Goal: Obtain resource: Download file/media

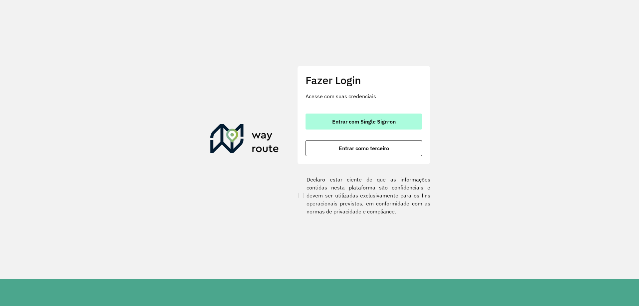
click at [387, 119] on span "Entrar com Single Sign-on" at bounding box center [364, 121] width 64 height 5
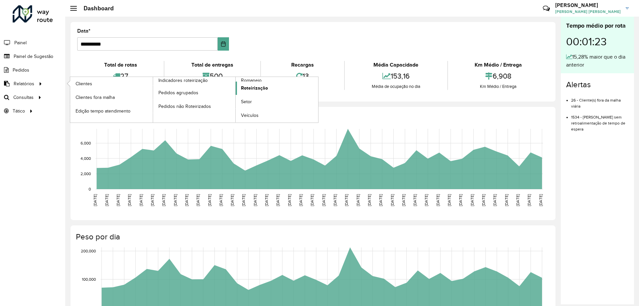
click at [246, 90] on span "Roteirização" at bounding box center [254, 88] width 27 height 7
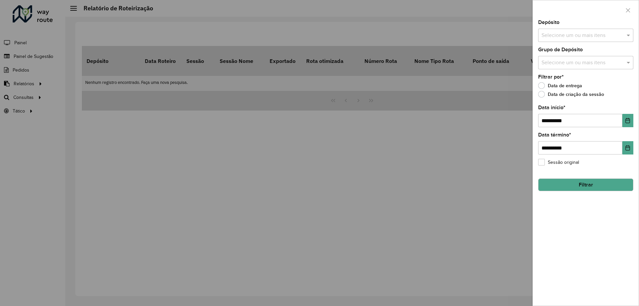
click at [563, 37] on input "text" at bounding box center [582, 36] width 85 height 8
click at [558, 67] on div "CDD [GEOGRAPHIC_DATA]" at bounding box center [586, 68] width 95 height 11
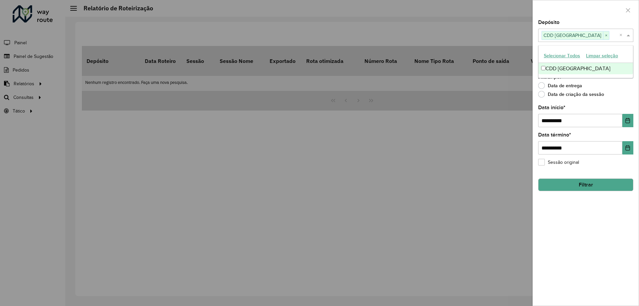
click at [630, 36] on span at bounding box center [629, 35] width 8 height 8
click at [617, 60] on input "text" at bounding box center [582, 63] width 85 height 8
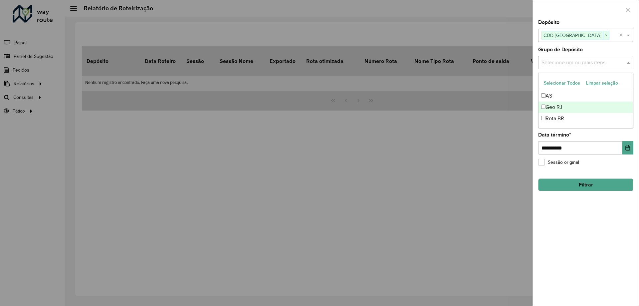
click at [554, 106] on div "Geo RJ" at bounding box center [586, 107] width 95 height 11
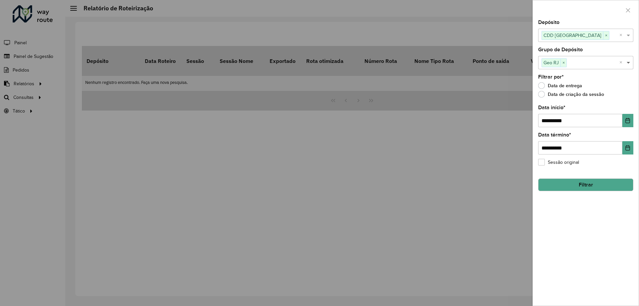
click at [629, 62] on span at bounding box center [629, 63] width 8 height 8
click at [593, 187] on button "Filtrar" at bounding box center [585, 184] width 95 height 13
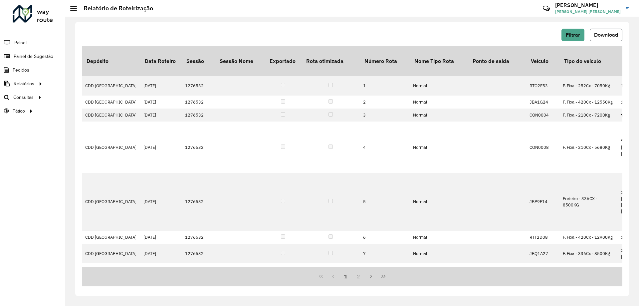
click at [603, 30] on button "Download" at bounding box center [606, 35] width 33 height 13
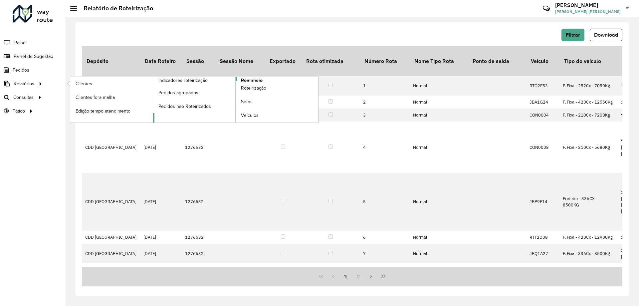
click at [261, 81] on span "Romaneio" at bounding box center [252, 80] width 22 height 7
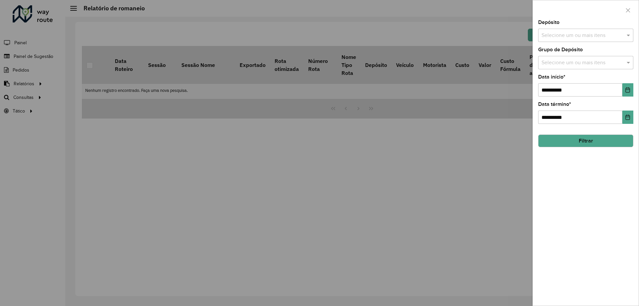
click at [568, 35] on input "text" at bounding box center [582, 36] width 85 height 8
click at [556, 69] on div "CDD [GEOGRAPHIC_DATA]" at bounding box center [586, 68] width 95 height 11
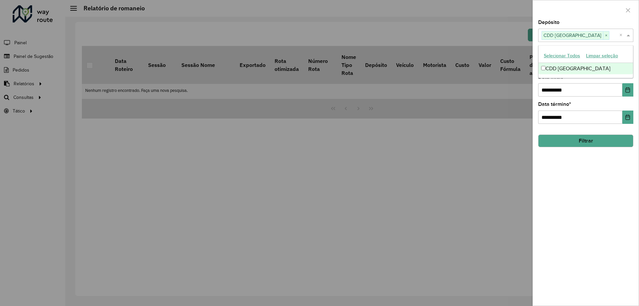
click at [628, 34] on span at bounding box center [629, 35] width 8 height 8
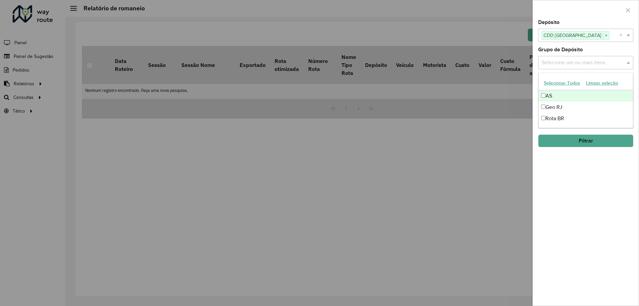
drag, startPoint x: 604, startPoint y: 66, endPoint x: 591, endPoint y: 71, distance: 13.6
click at [603, 66] on input "text" at bounding box center [582, 63] width 85 height 8
click at [550, 107] on div "Geo RJ" at bounding box center [586, 107] width 95 height 11
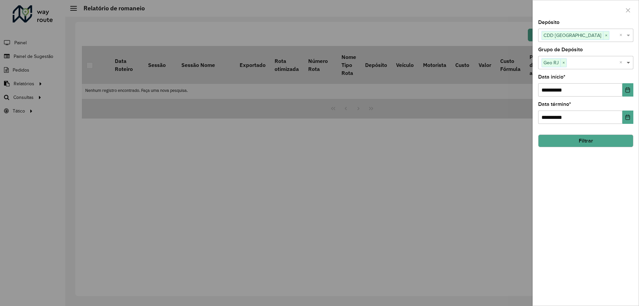
click at [627, 63] on span at bounding box center [629, 63] width 8 height 8
click at [630, 88] on icon "Choose Date" at bounding box center [628, 89] width 4 height 5
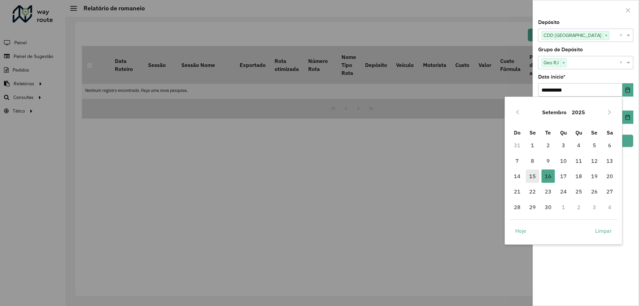
click at [531, 174] on span "15" at bounding box center [532, 175] width 13 height 13
type input "**********"
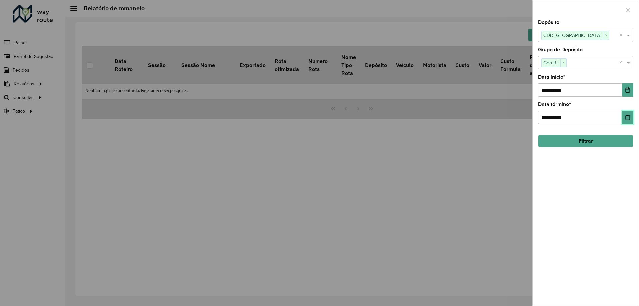
click at [626, 113] on button "Choose Date" at bounding box center [628, 117] width 11 height 13
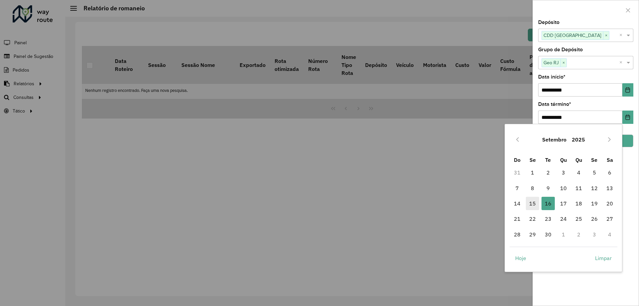
click at [531, 202] on span "15" at bounding box center [532, 203] width 13 height 13
type input "**********"
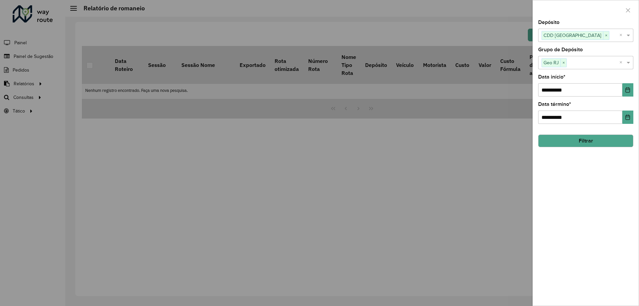
click at [584, 136] on button "Filtrar" at bounding box center [585, 141] width 95 height 13
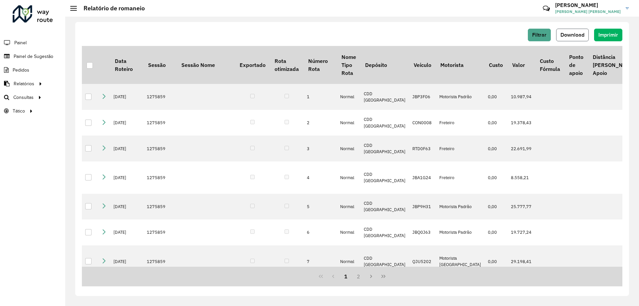
click at [573, 36] on span "Download" at bounding box center [573, 35] width 24 height 6
